Goal: Navigation & Orientation: Find specific page/section

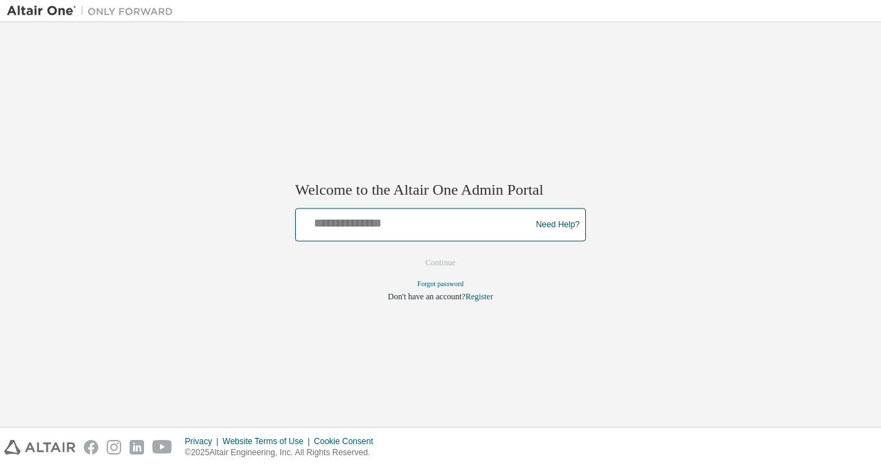
click at [355, 229] on input "text" at bounding box center [415, 222] width 228 height 20
type input "**********"
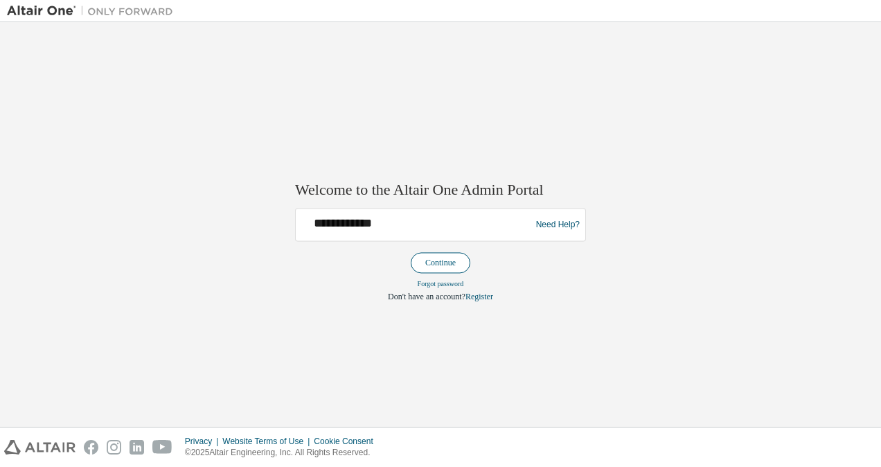
click at [438, 261] on button "Continue" at bounding box center [441, 263] width 60 height 21
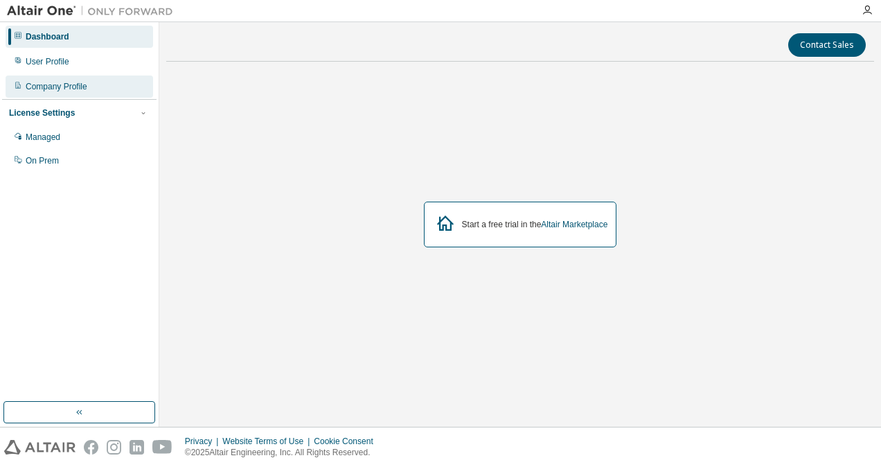
click at [85, 92] on div "Company Profile" at bounding box center [80, 87] width 148 height 22
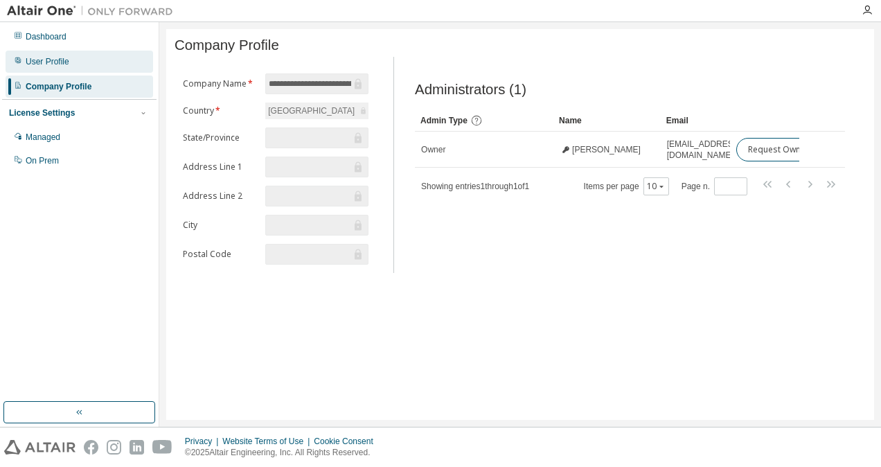
click at [85, 55] on div "User Profile" at bounding box center [80, 62] width 148 height 22
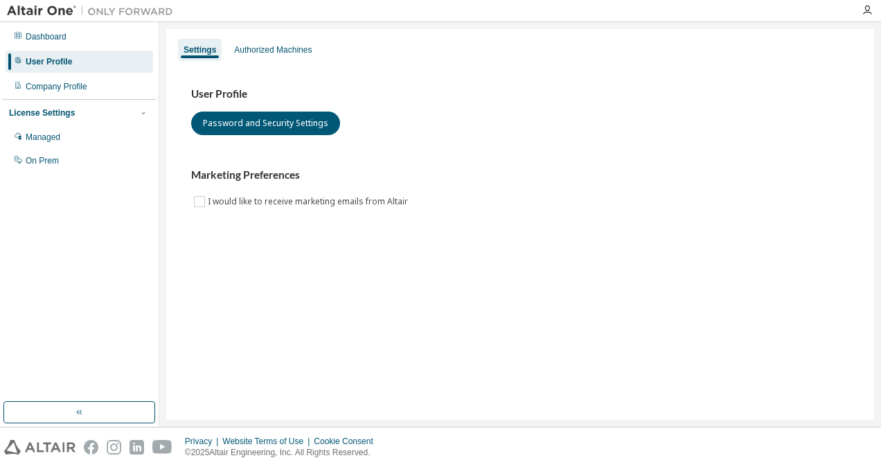
click at [58, 11] on img at bounding box center [93, 11] width 173 height 14
click at [262, 53] on div "Authorized Machines" at bounding box center [273, 49] width 78 height 11
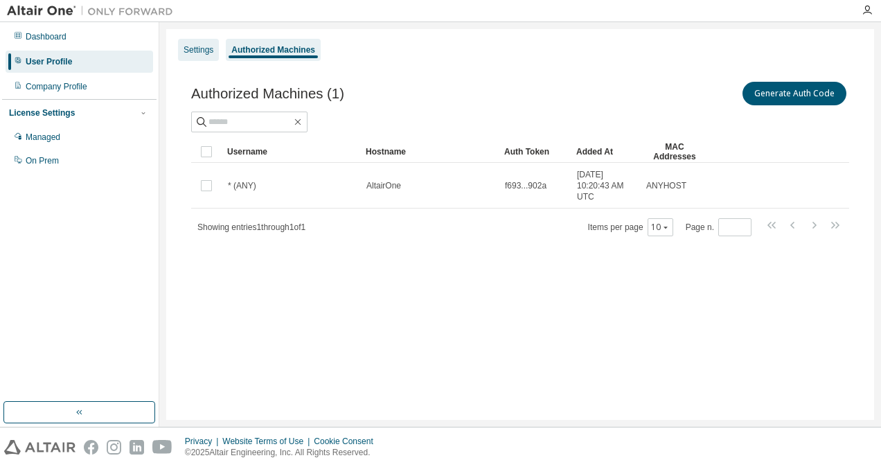
click at [213, 54] on div "Settings" at bounding box center [199, 49] width 30 height 11
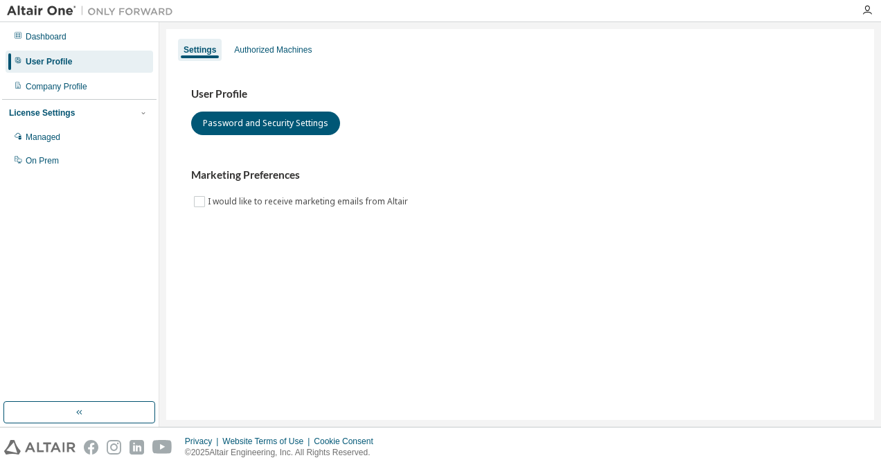
click at [35, 11] on img at bounding box center [93, 11] width 173 height 14
click at [112, 85] on div "Company Profile" at bounding box center [80, 87] width 148 height 22
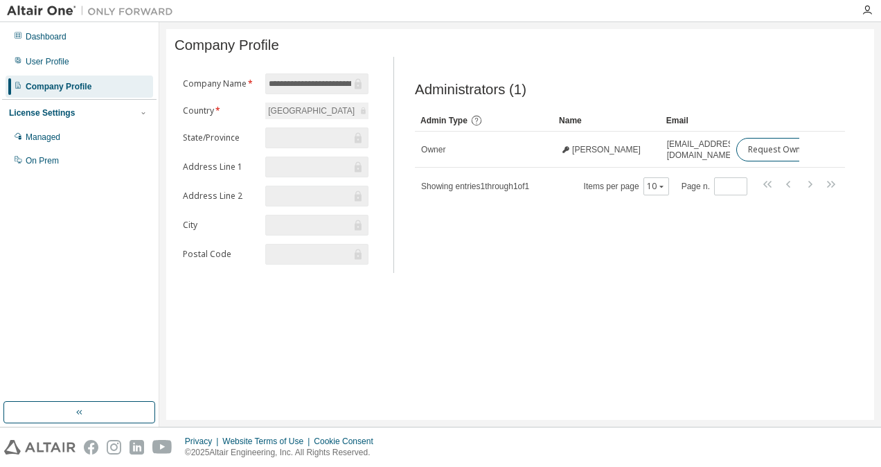
click at [137, 109] on div at bounding box center [143, 113] width 12 height 12
click at [135, 111] on div "License Settings" at bounding box center [79, 113] width 141 height 12
click at [69, 129] on div "Managed" at bounding box center [80, 137] width 148 height 22
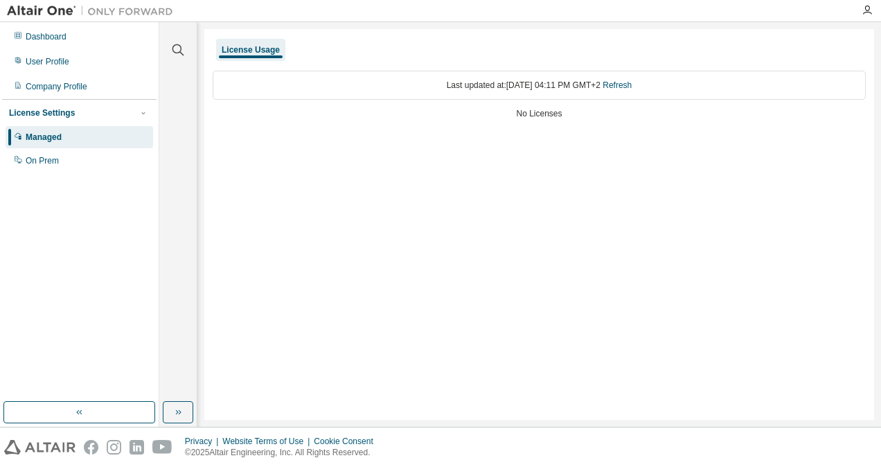
click at [74, 172] on div "License Settings Managed On Prem" at bounding box center [79, 136] width 155 height 74
click at [96, 32] on div "Dashboard" at bounding box center [80, 37] width 148 height 22
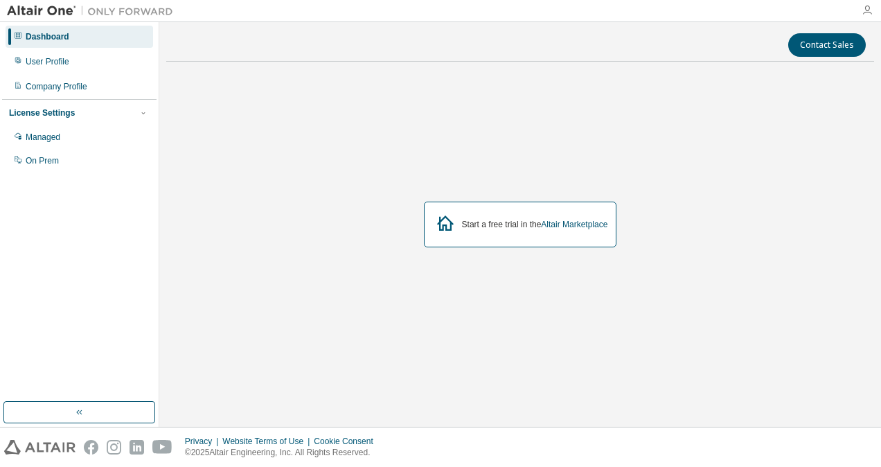
click at [870, 9] on icon "button" at bounding box center [867, 10] width 11 height 11
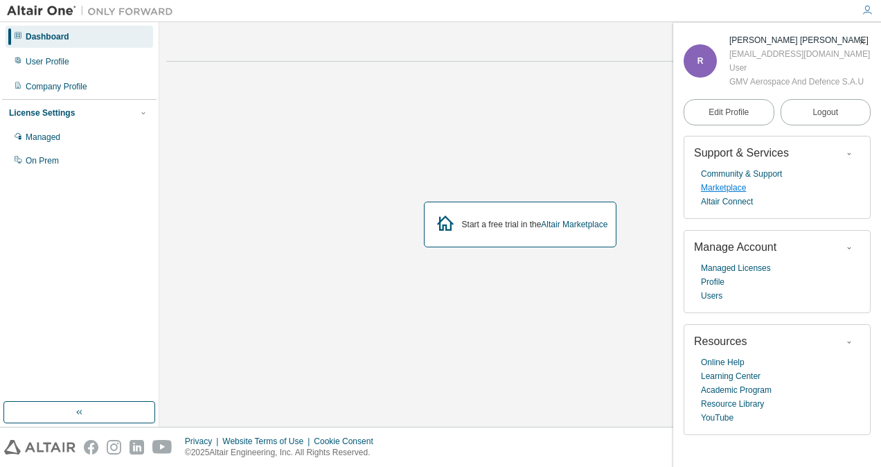
click at [741, 186] on link "Marketplace" at bounding box center [723, 188] width 45 height 14
